Goal: Task Accomplishment & Management: Manage account settings

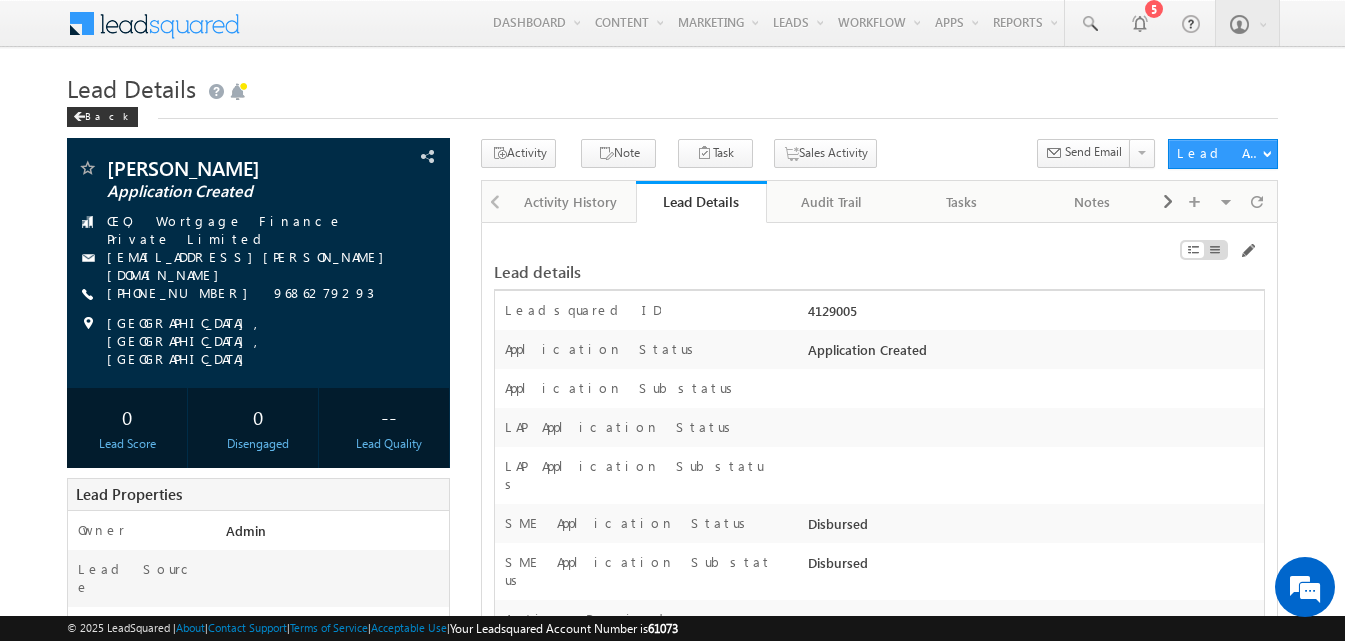
click at [837, 193] on div "Audit Trail" at bounding box center [831, 202] width 96 height 24
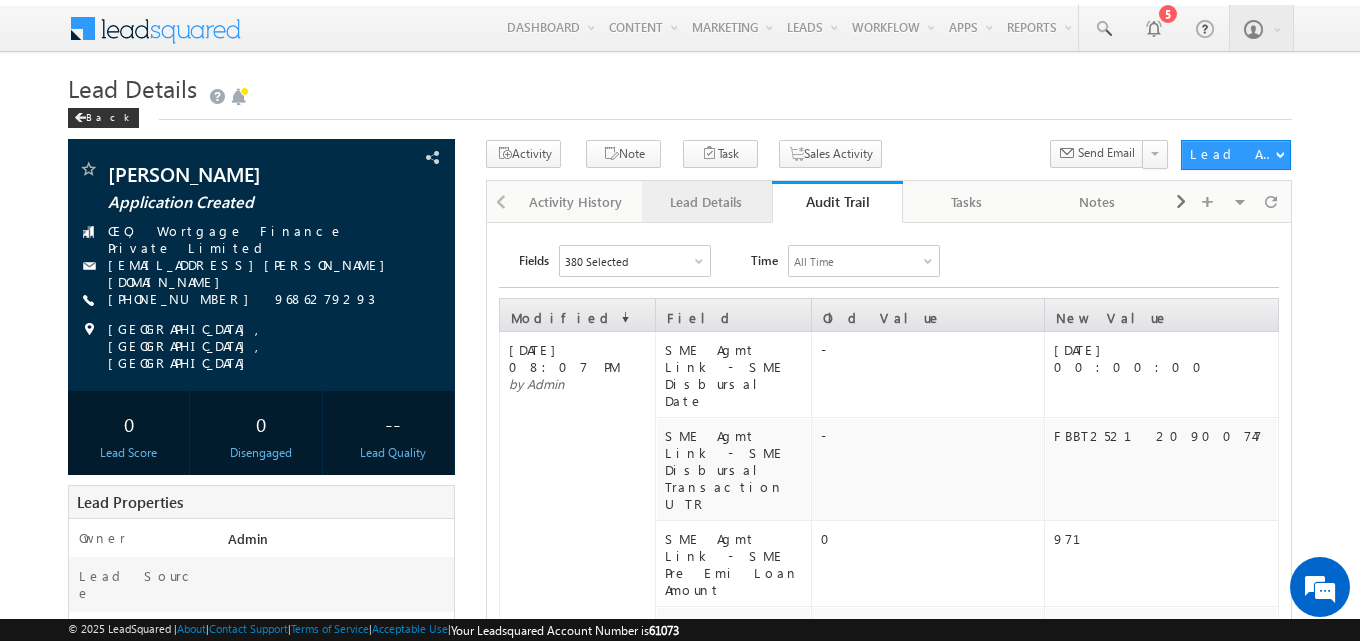
click at [722, 207] on div "Lead Details" at bounding box center [706, 202] width 96 height 24
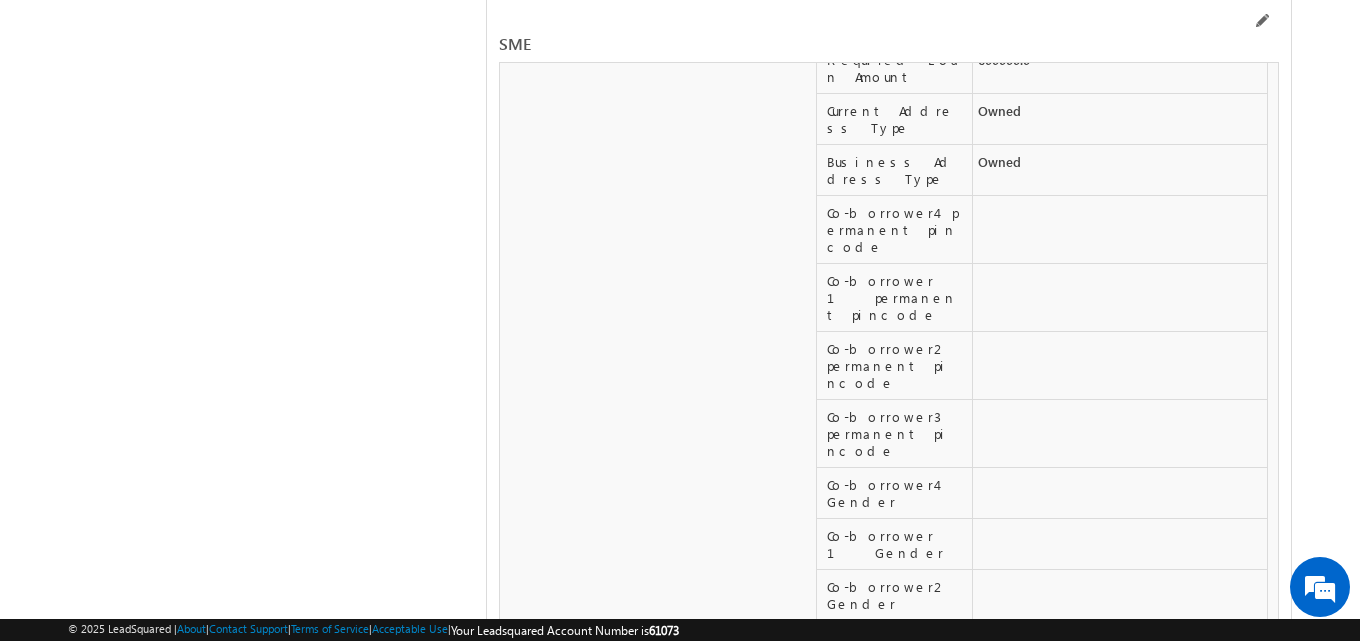
scroll to position [31351, 0]
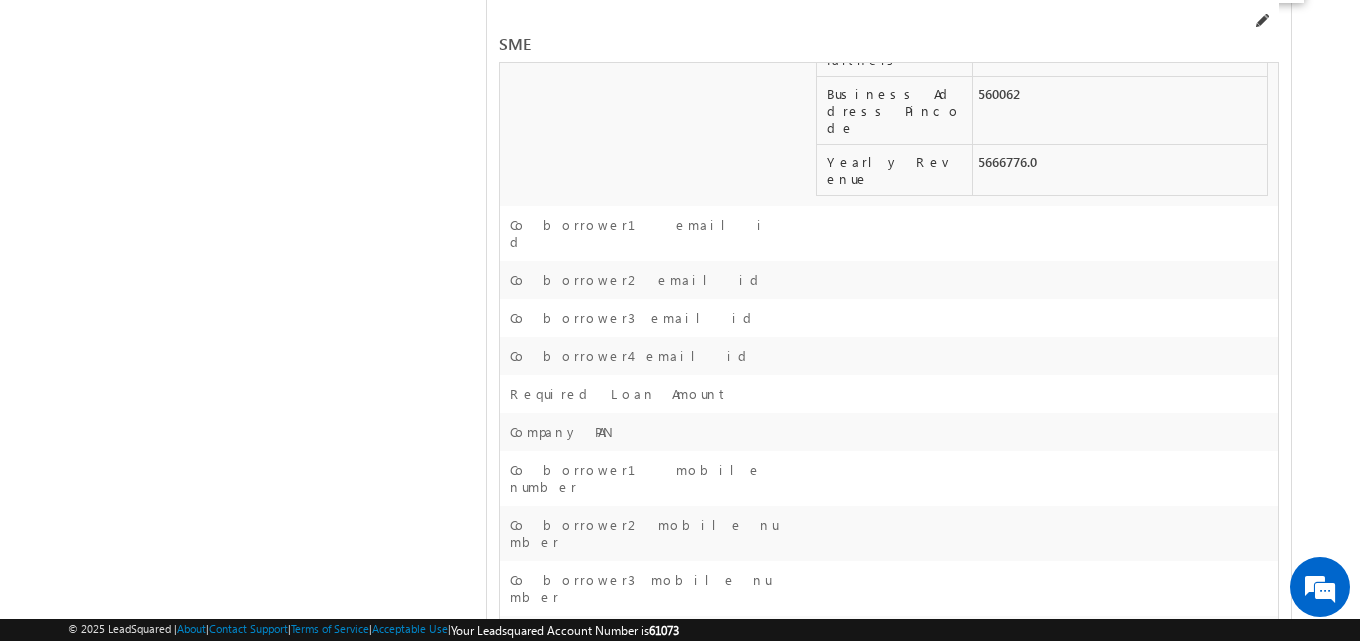
click at [1257, 24] on span at bounding box center [1261, 21] width 16 height 16
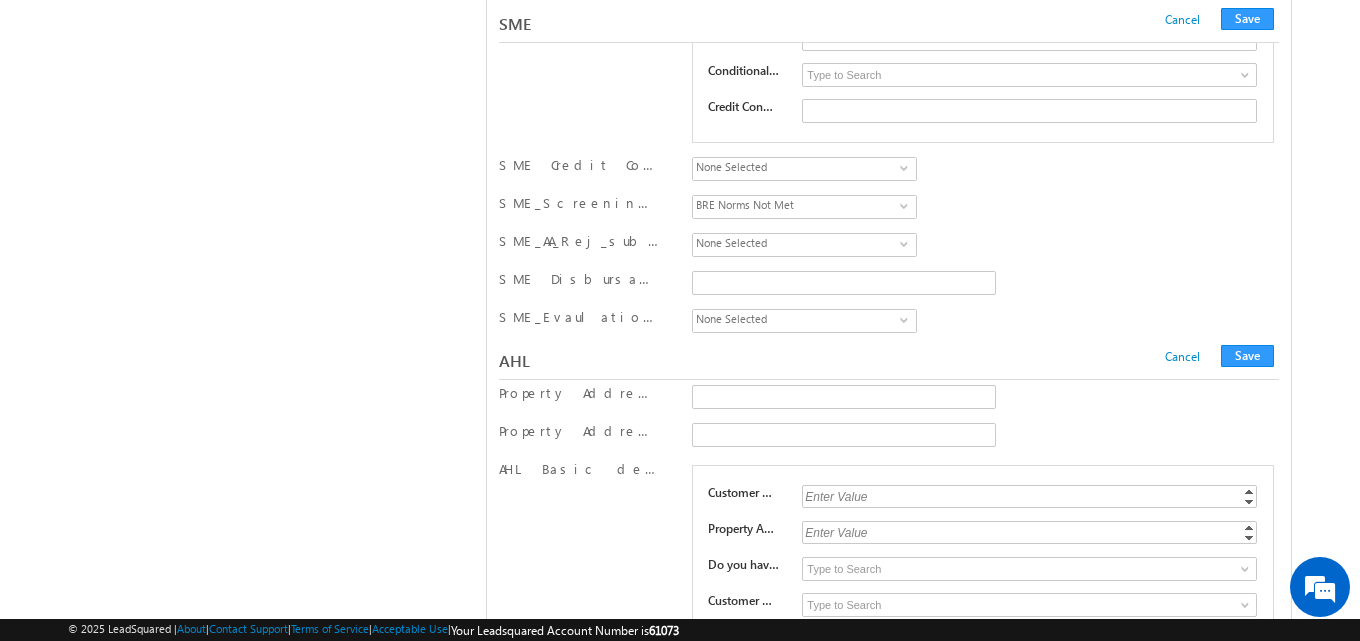
scroll to position [28705, 0]
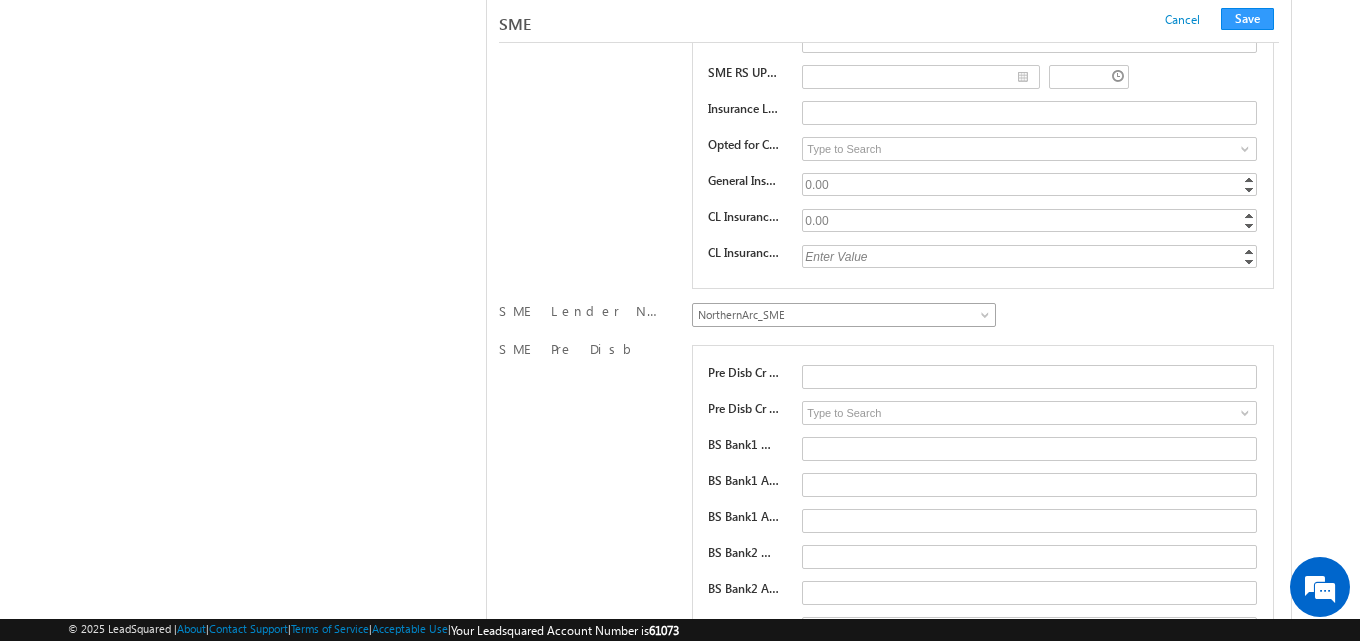
click at [981, 322] on span "NorthernArc_SME" at bounding box center [840, 315] width 294 height 18
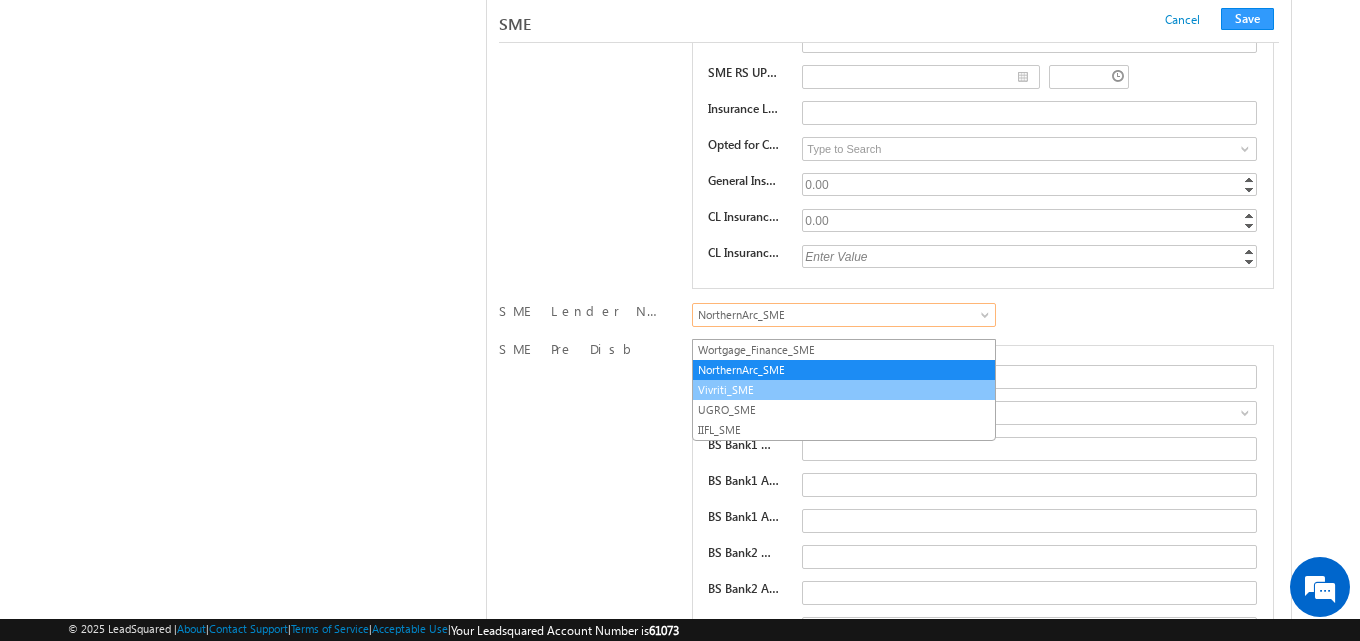
click at [753, 395] on link "Vivriti_SME" at bounding box center [844, 390] width 302 height 18
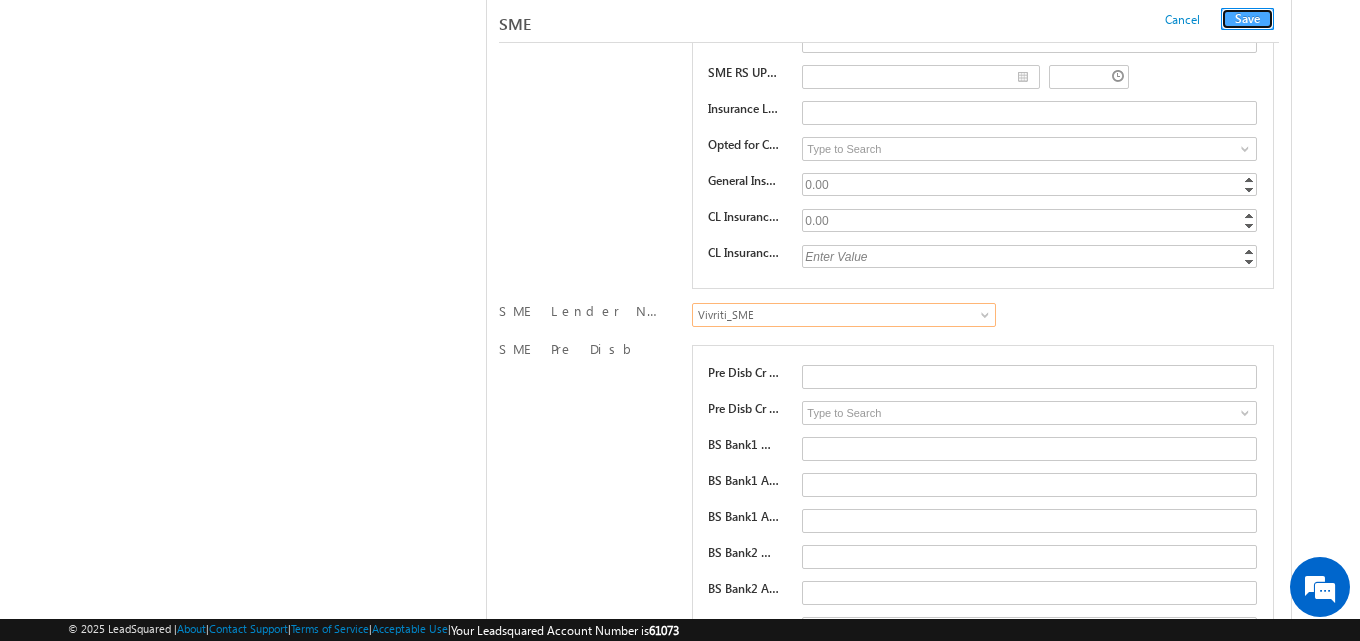
click at [1254, 19] on button "Save" at bounding box center [1247, 19] width 53 height 22
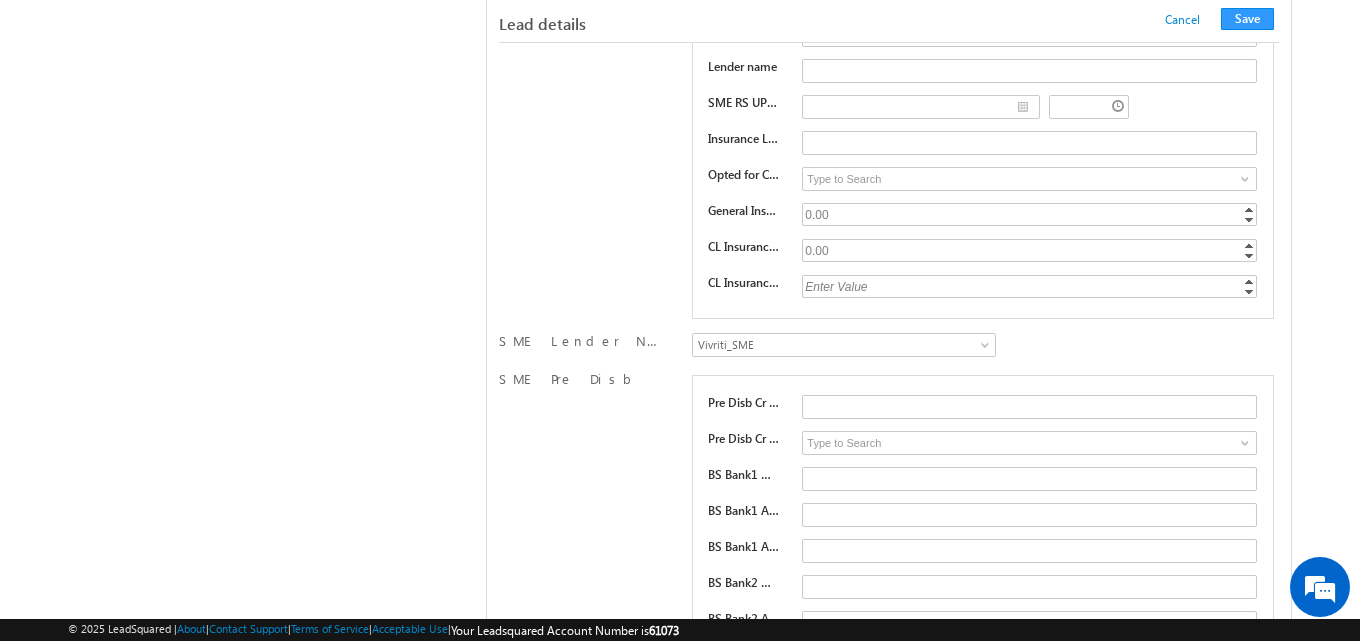
scroll to position [337, 0]
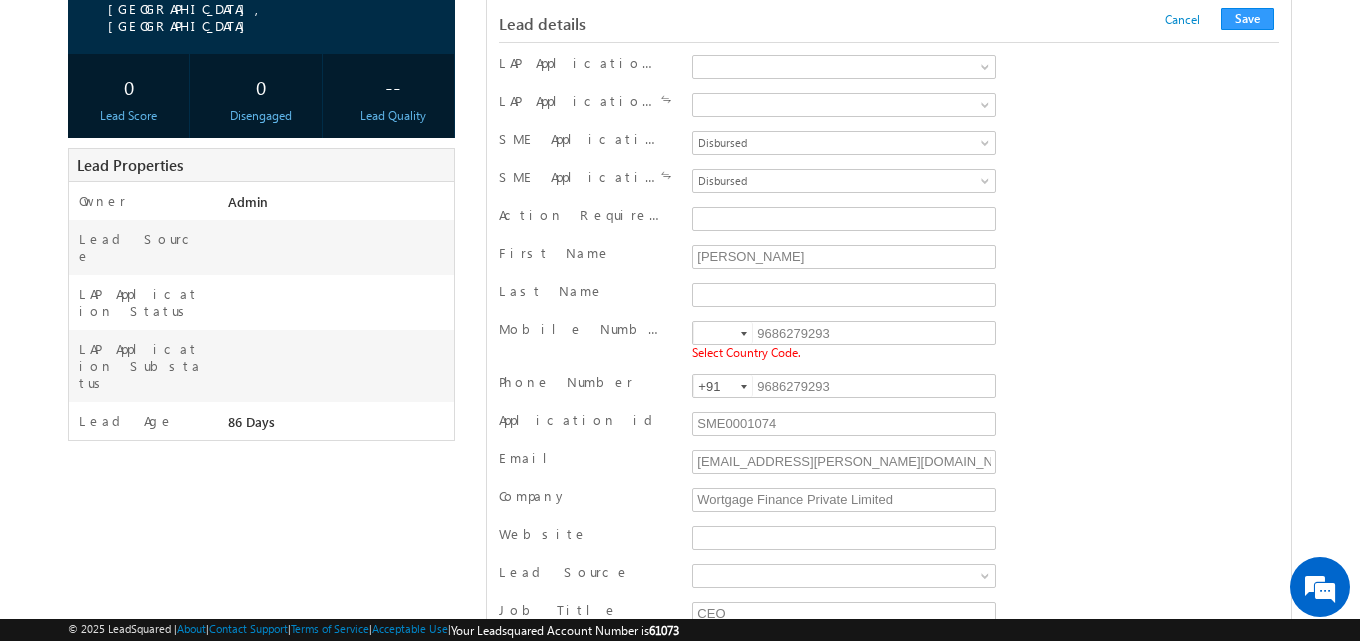
click at [745, 336] on div at bounding box center [744, 334] width 6 height 4
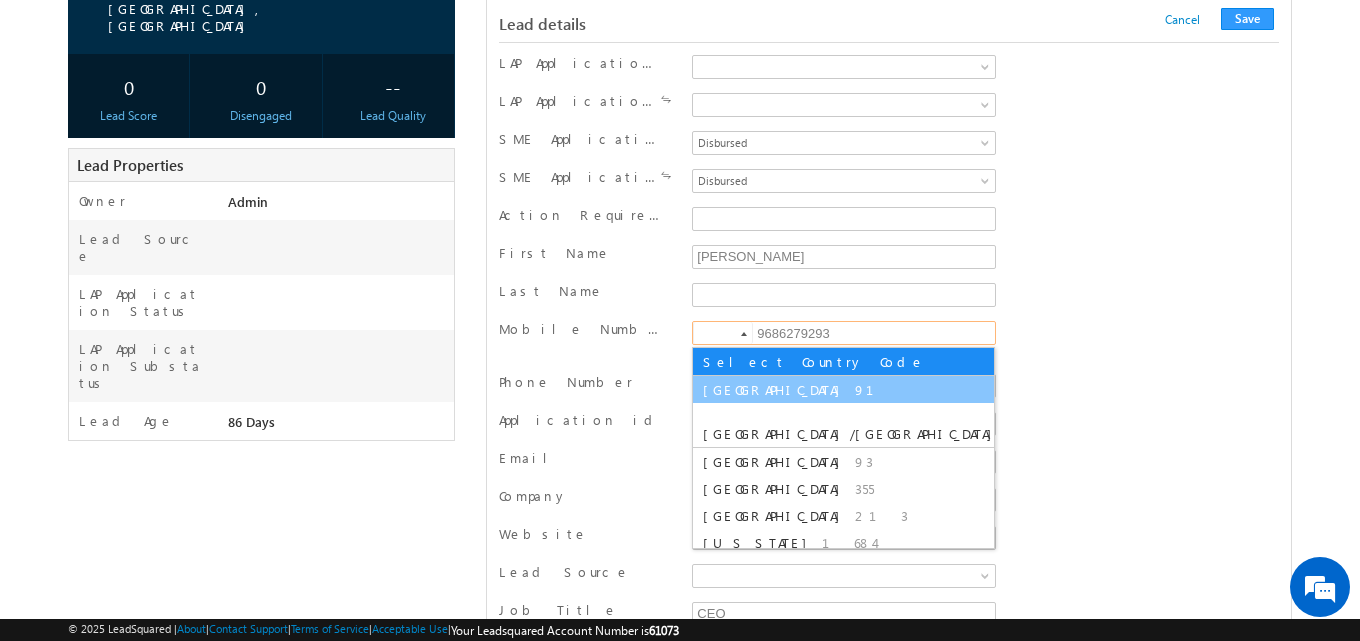
click at [733, 393] on li "India 91" at bounding box center [843, 389] width 301 height 27
type input "+91"
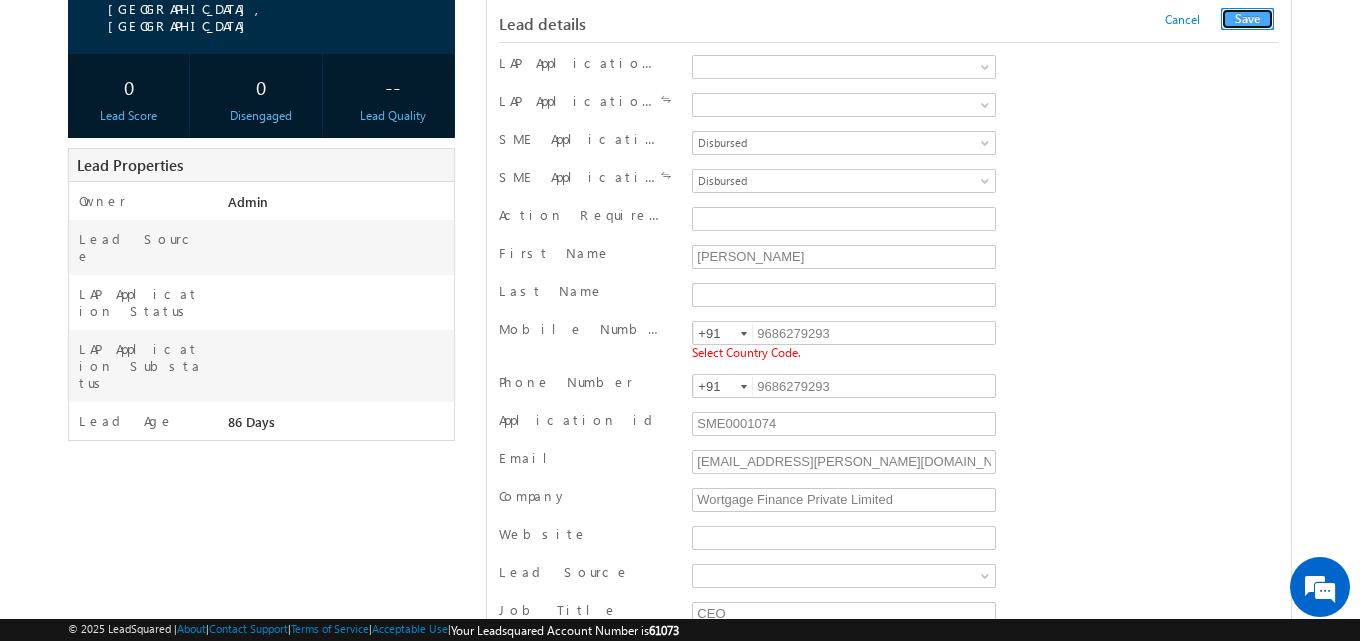
click at [1258, 20] on button "Save" at bounding box center [1247, 19] width 53 height 22
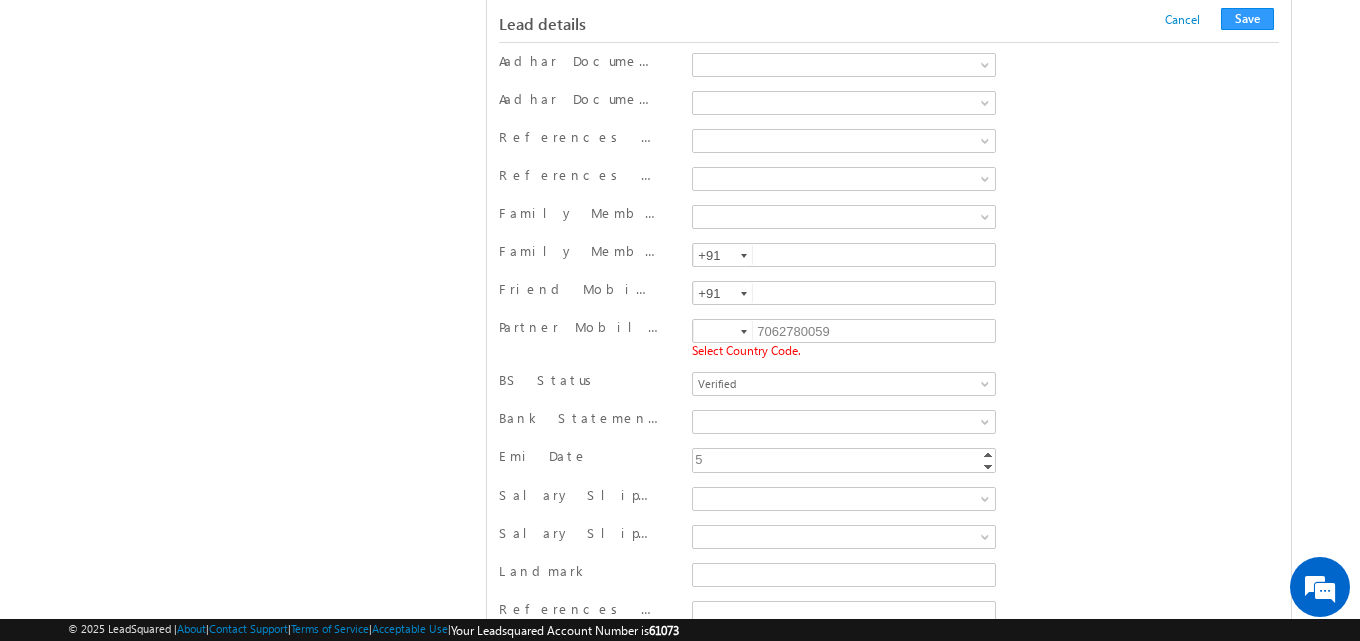
click at [745, 331] on div at bounding box center [744, 332] width 6 height 4
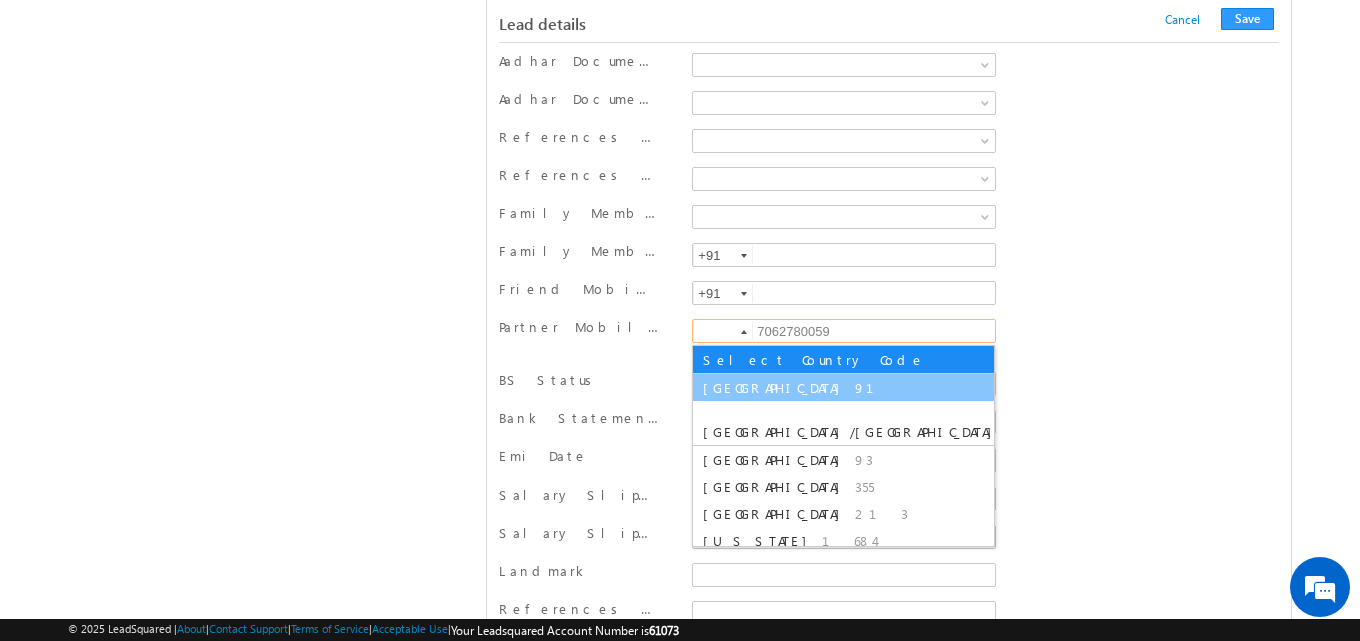
click at [720, 396] on span "[GEOGRAPHIC_DATA]" at bounding box center [776, 387] width 147 height 17
type input "+91"
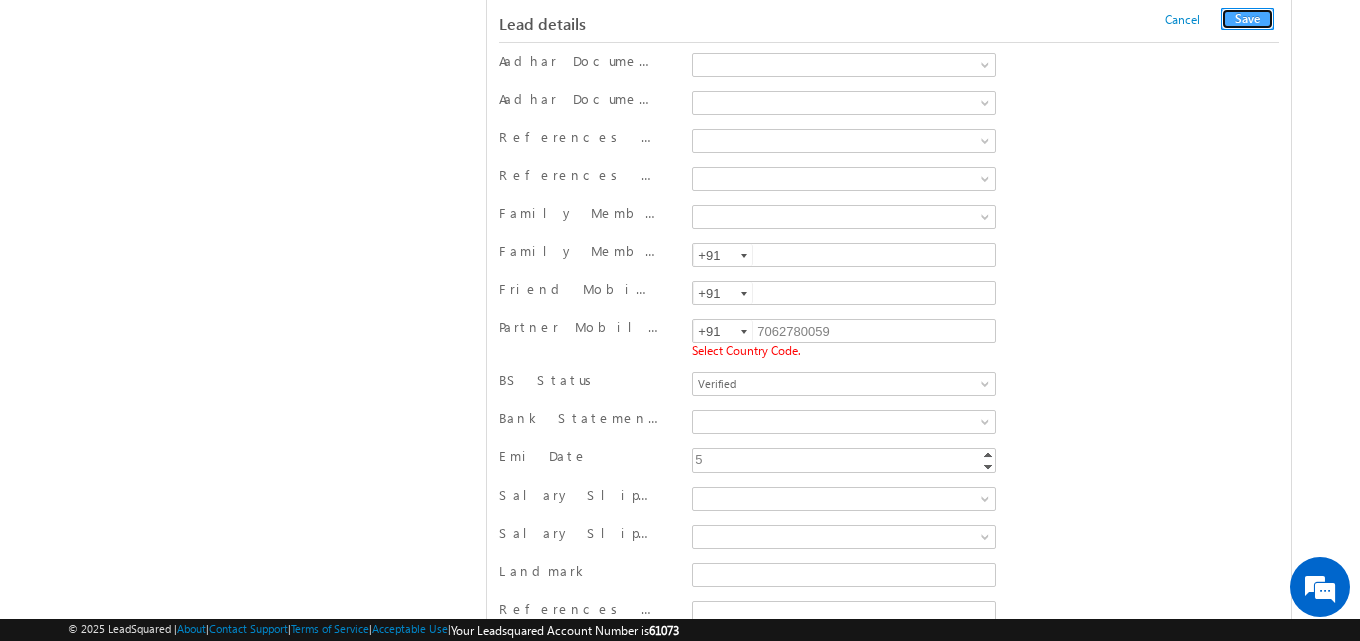
click at [1251, 23] on button "Save" at bounding box center [1247, 19] width 53 height 22
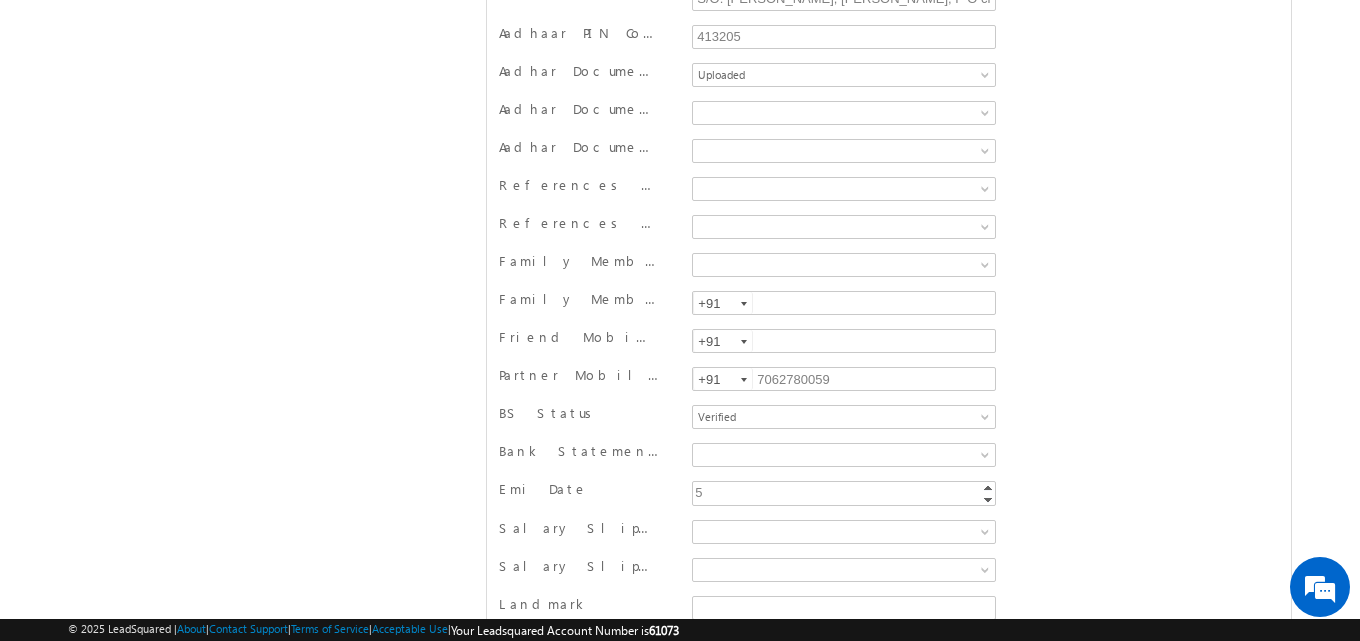
scroll to position [0, 0]
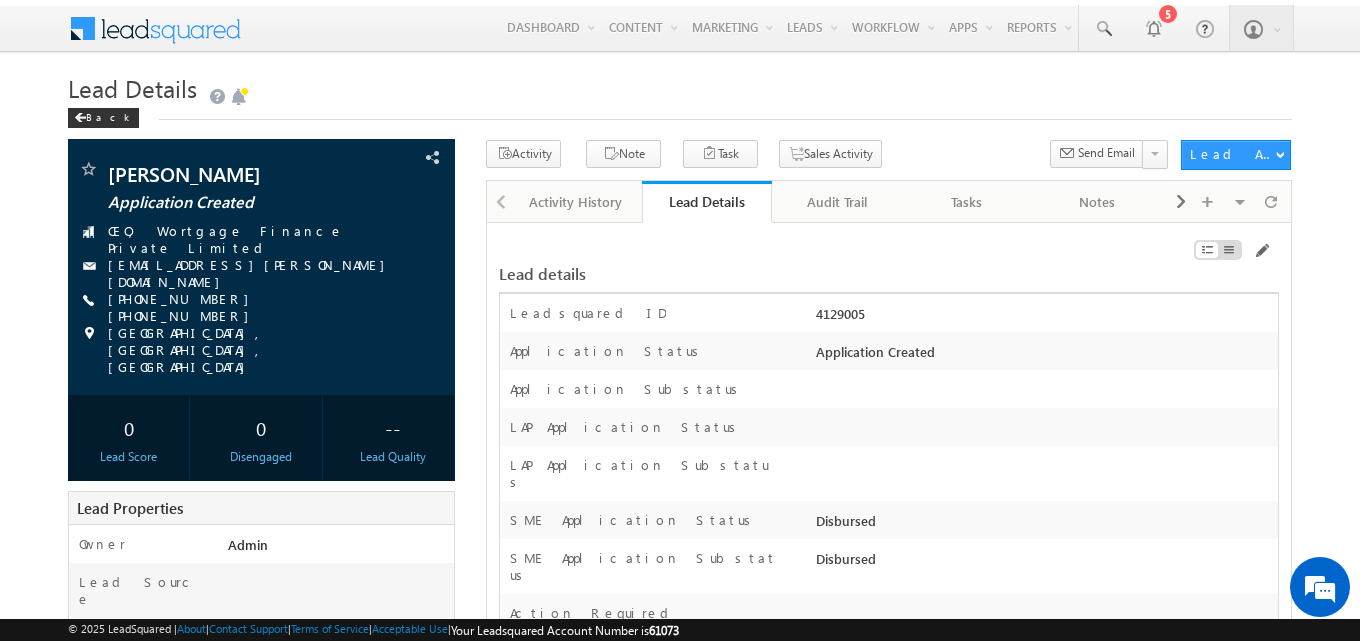
click at [1272, 251] on div at bounding box center [1155, 254] width 247 height 22
click at [1261, 249] on span at bounding box center [1261, 251] width 16 height 16
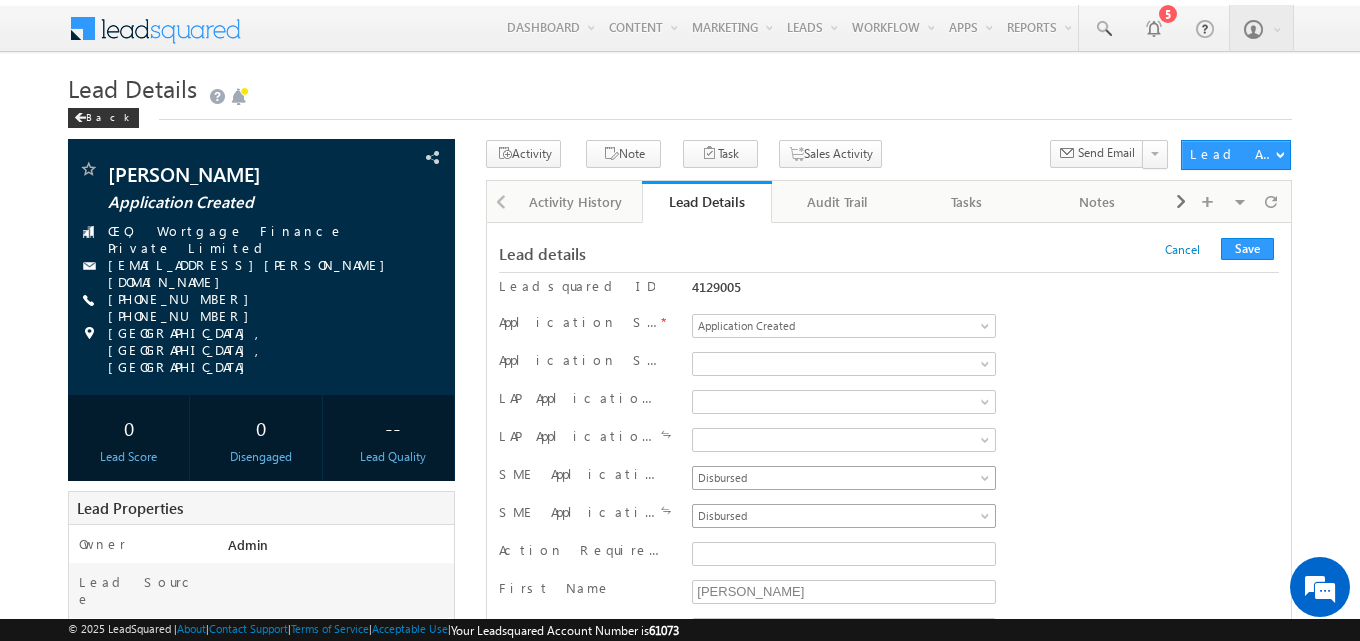
click at [757, 484] on span "Disbursed" at bounding box center [840, 478] width 294 height 18
click at [865, 512] on span at bounding box center [840, 516] width 294 height 18
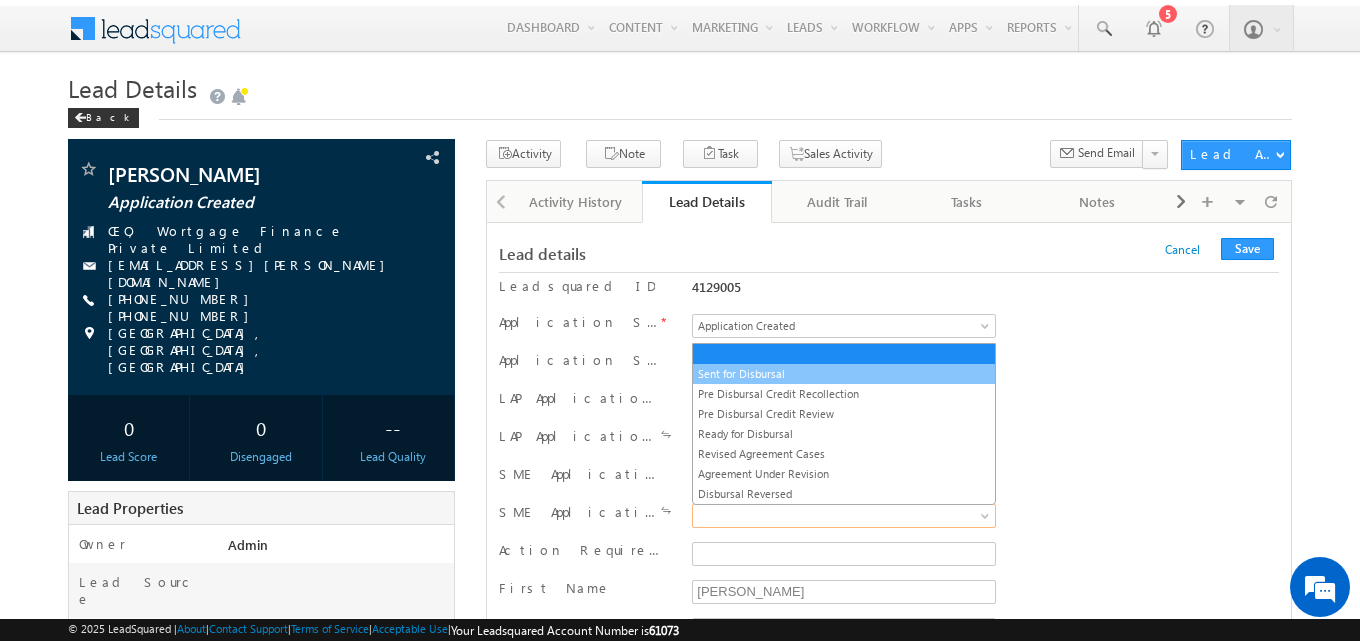
click at [775, 372] on link "Sent for Disbursal" at bounding box center [844, 374] width 302 height 18
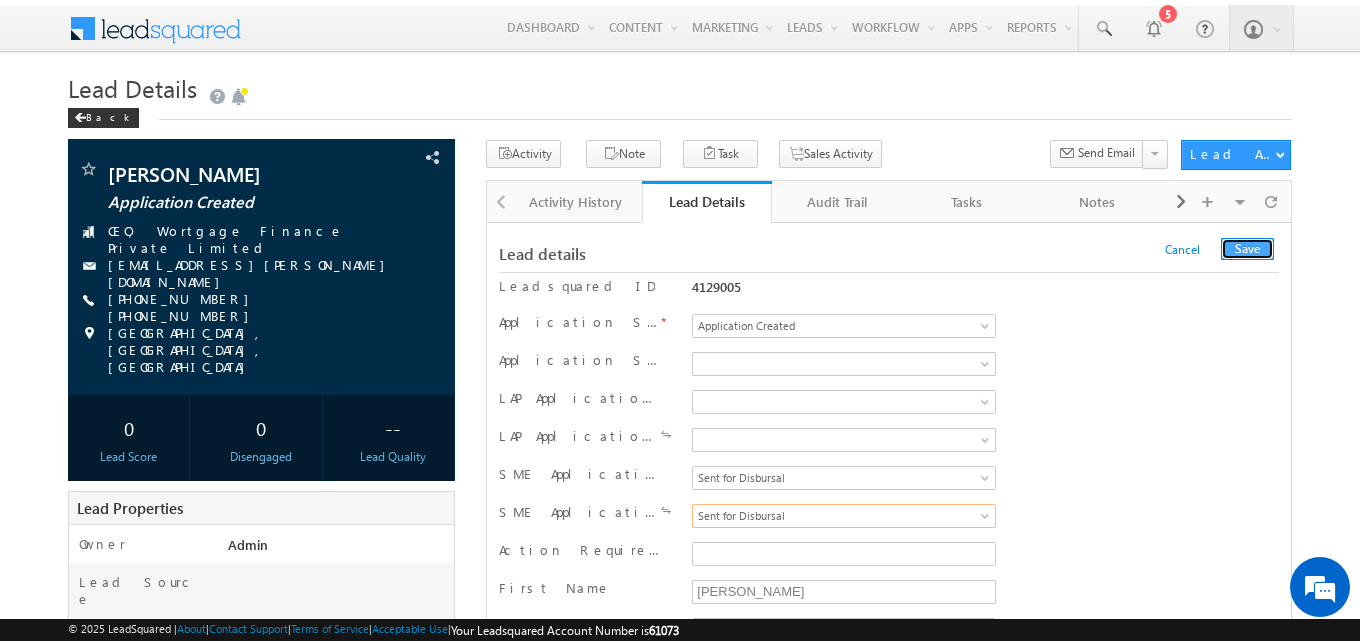
click at [1252, 254] on button "Save" at bounding box center [1247, 249] width 53 height 22
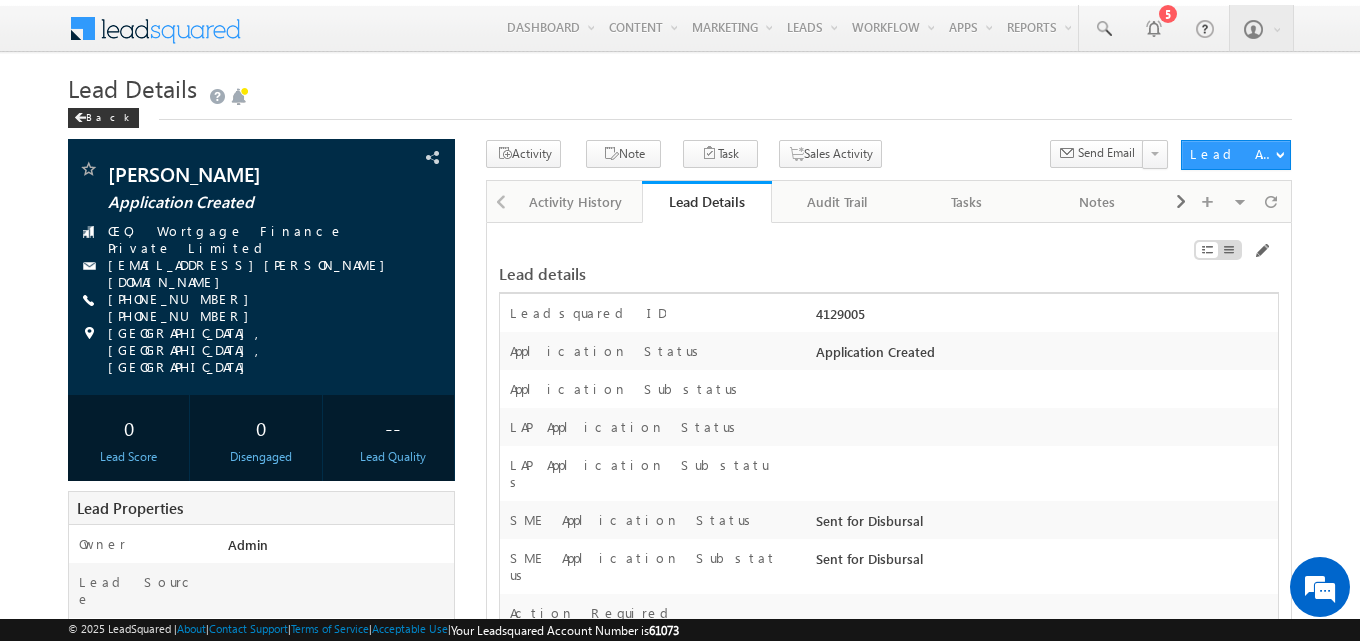
click at [536, 92] on h1 "Lead Details" at bounding box center [680, 89] width 1224 height 35
click at [593, 93] on h1 "Lead Details" at bounding box center [680, 89] width 1224 height 35
